Goal: Task Accomplishment & Management: Use online tool/utility

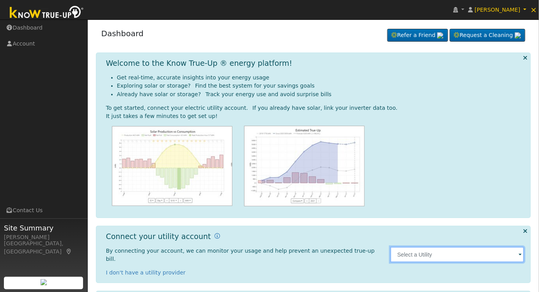
click at [422, 250] on input "text" at bounding box center [457, 255] width 134 height 16
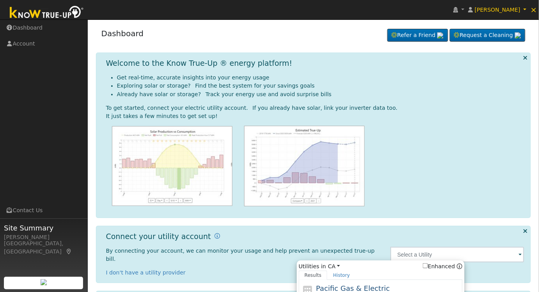
click at [347, 285] on span "Pacific Gas & Electric" at bounding box center [353, 289] width 74 height 8
type input "PG&E"
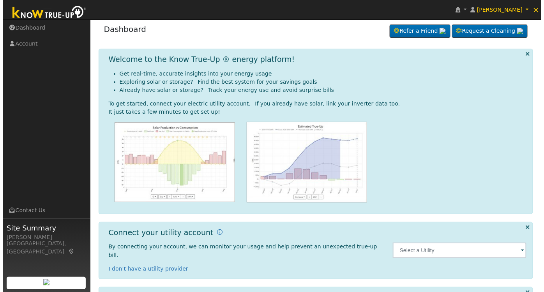
scroll to position [71, 0]
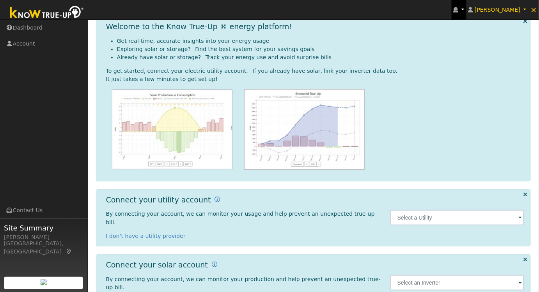
click at [466, 12] on link at bounding box center [458, 9] width 15 height 19
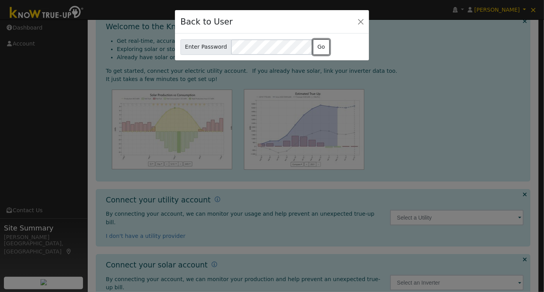
click at [322, 51] on button "Go" at bounding box center [321, 47] width 17 height 16
